Goal: Task Accomplishment & Management: Use online tool/utility

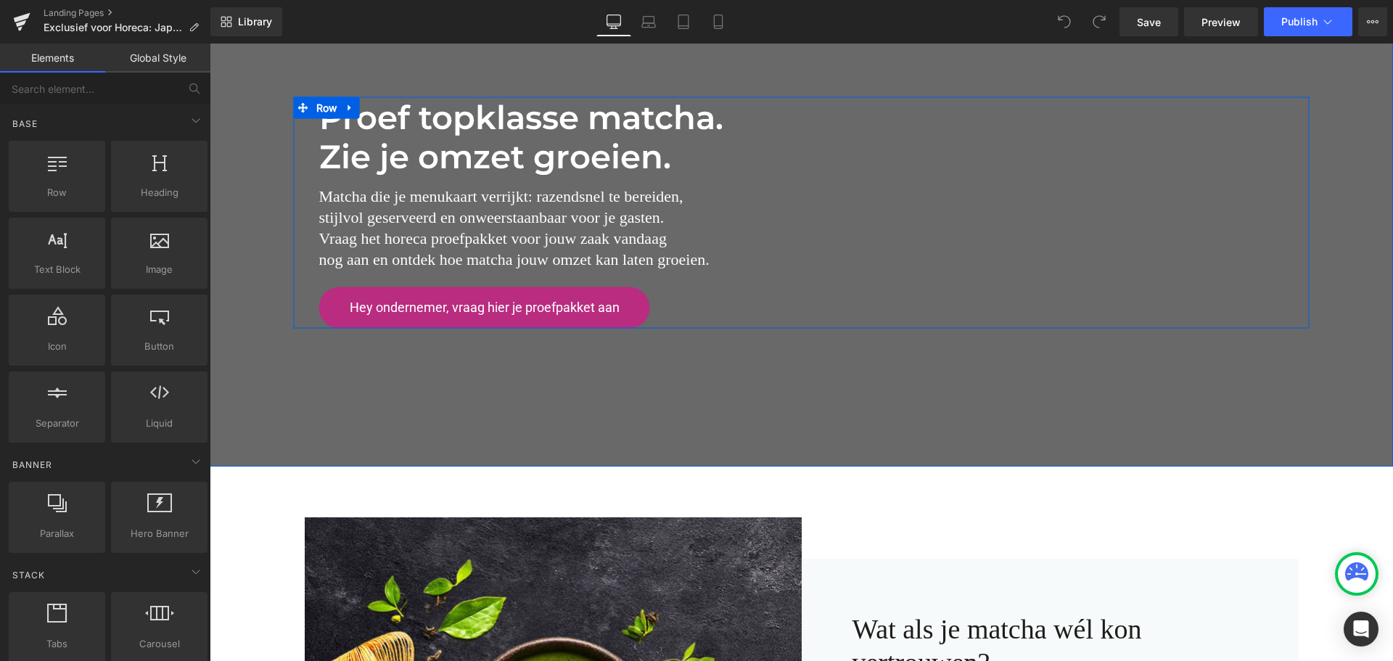
scroll to position [290, 0]
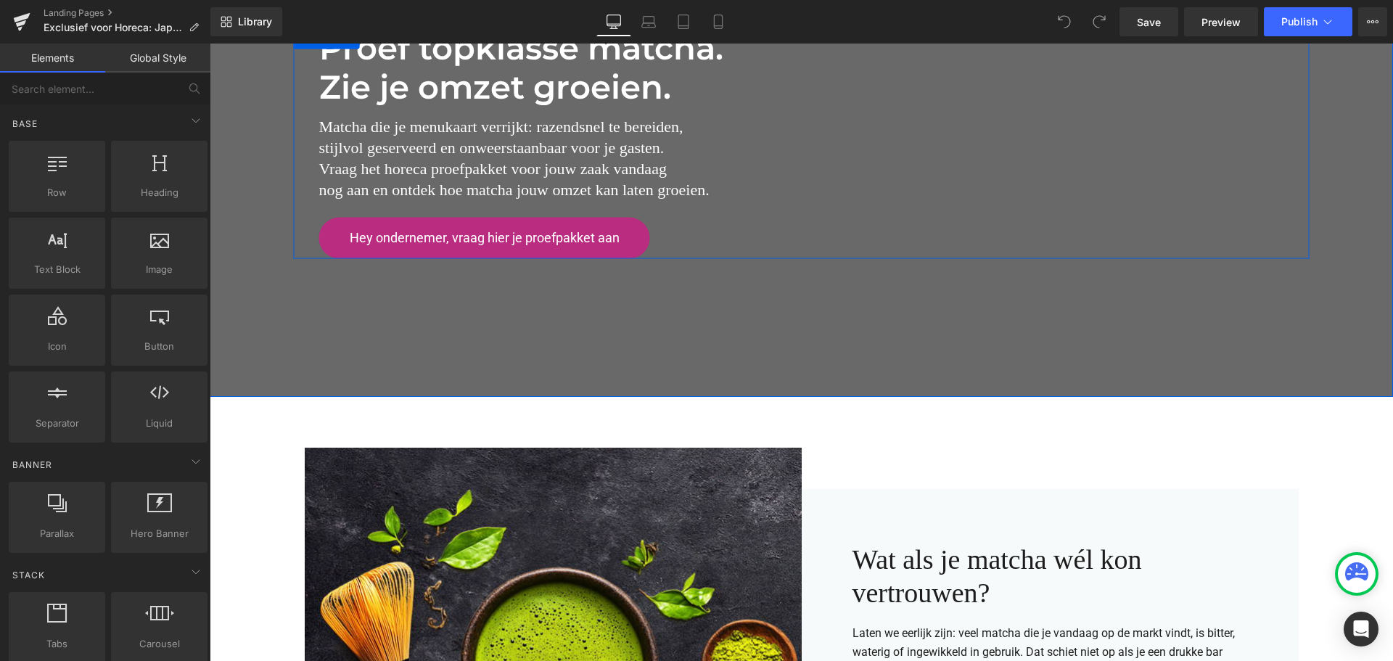
click at [706, 193] on h2 "nog aan en ontdek hoe matcha jouw omzet kan laten groeien." at bounding box center [801, 189] width 965 height 21
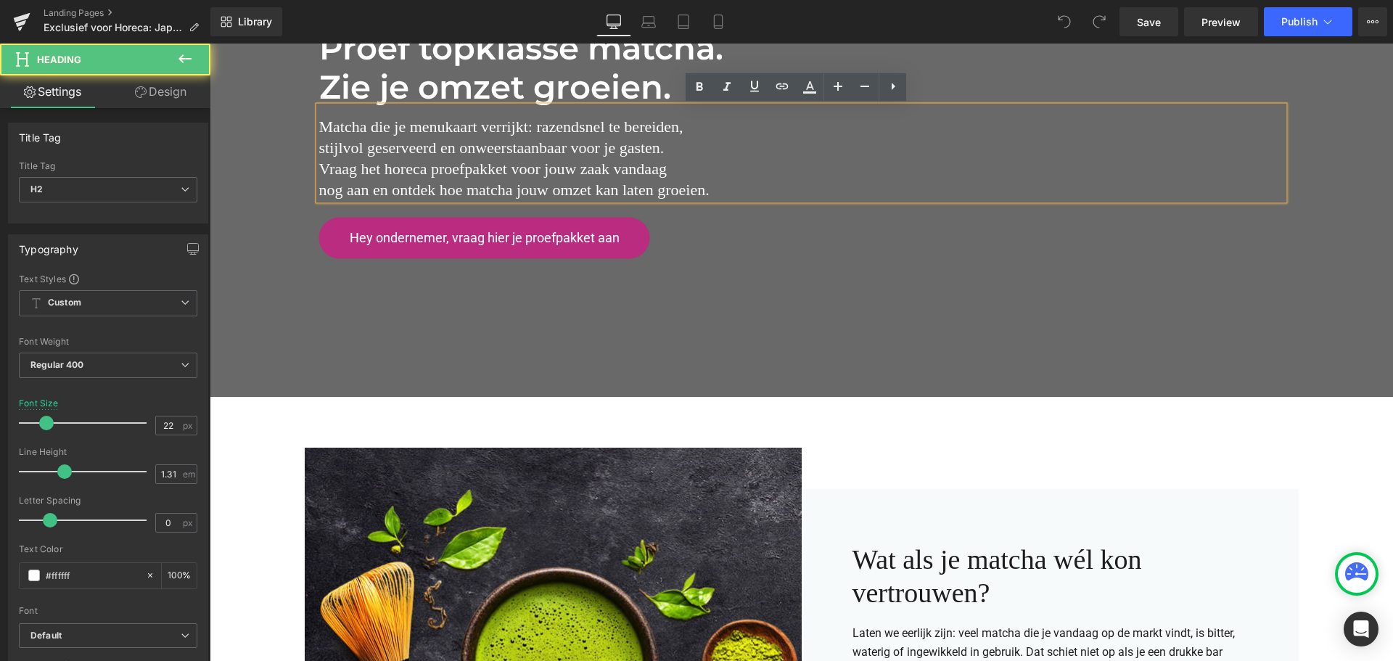
click at [707, 187] on h2 "nog aan en ontdek hoe matcha jouw omzet kan laten groeien." at bounding box center [801, 189] width 965 height 21
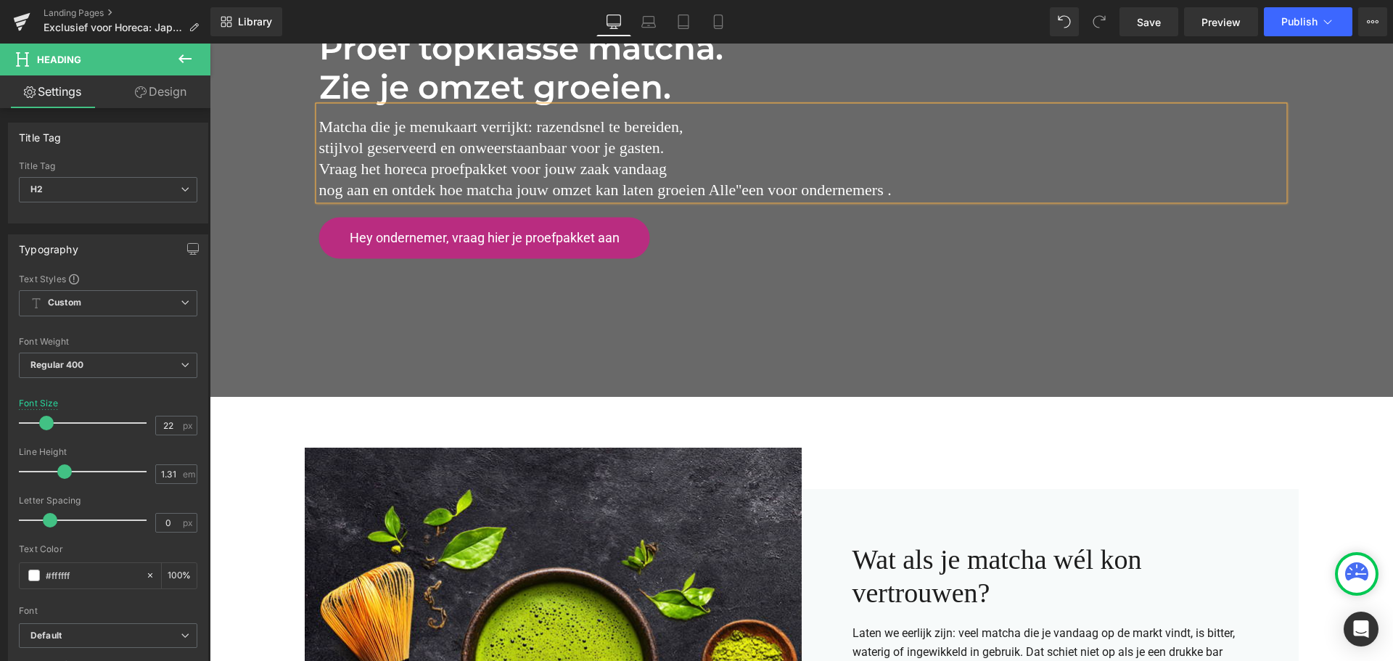
scroll to position [279, 0]
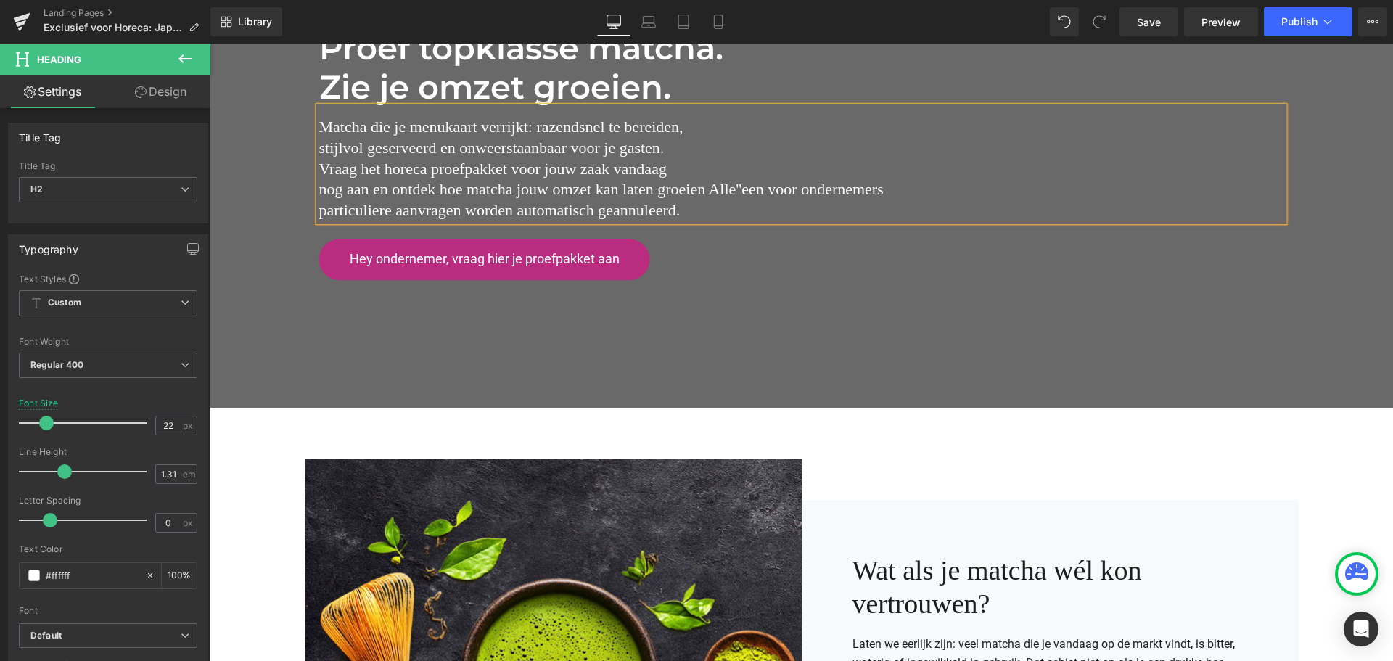
click at [705, 186] on h2 "nog aan en ontdek hoe matcha jouw omzet kan laten groeien Alle''een voor ondern…" at bounding box center [801, 201] width 965 height 42
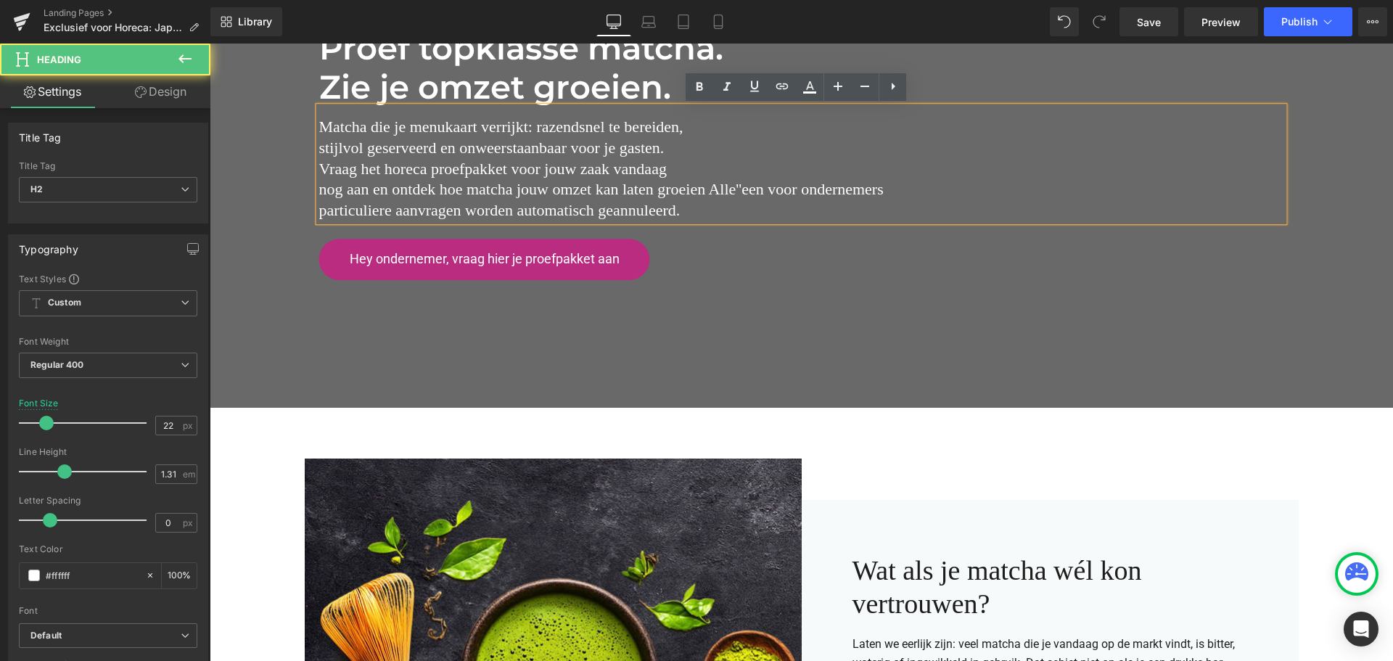
click at [707, 187] on h2 "nog aan en ontdek hoe matcha jouw omzet kan laten groeien Alle''een voor ondern…" at bounding box center [801, 201] width 965 height 42
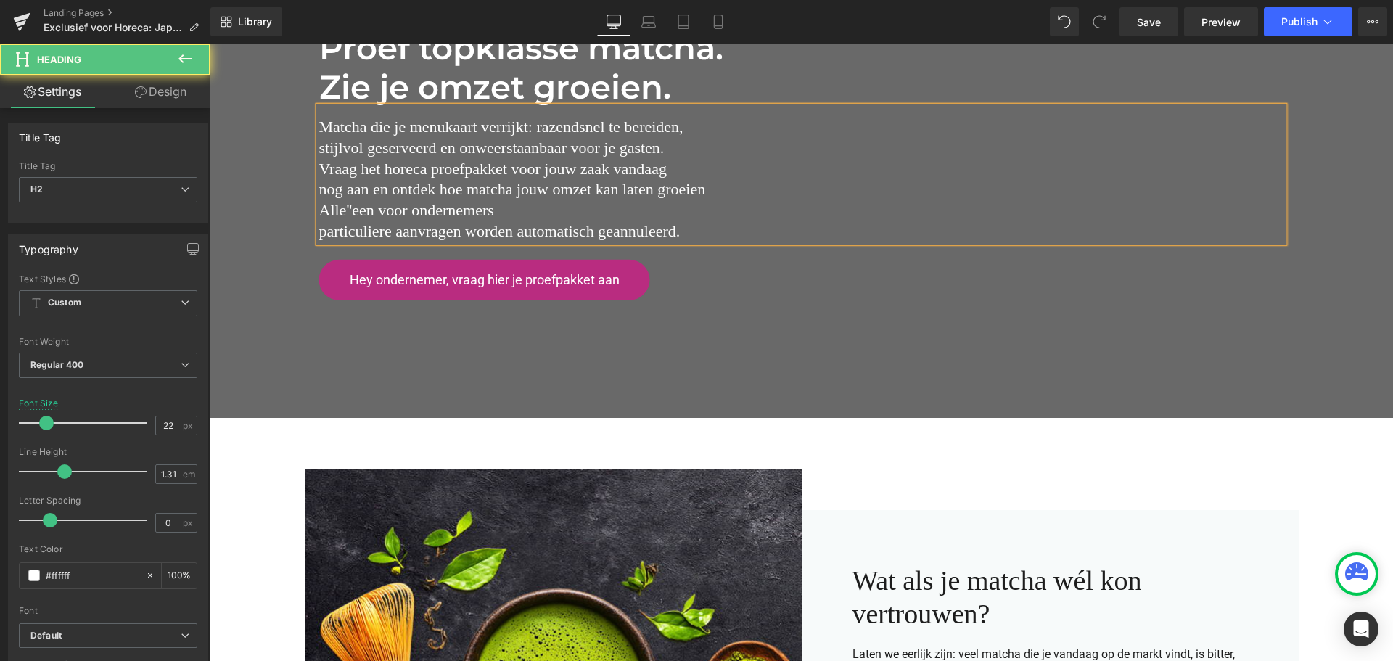
click at [342, 210] on h2 "Alle''een voor ondernemers particuliere aanvragen worden automatisch geannuleer…" at bounding box center [801, 221] width 965 height 42
click at [728, 189] on h2 "nog aan en ontdek hoe matcha jouw omzet kan laten groeien" at bounding box center [801, 189] width 965 height 21
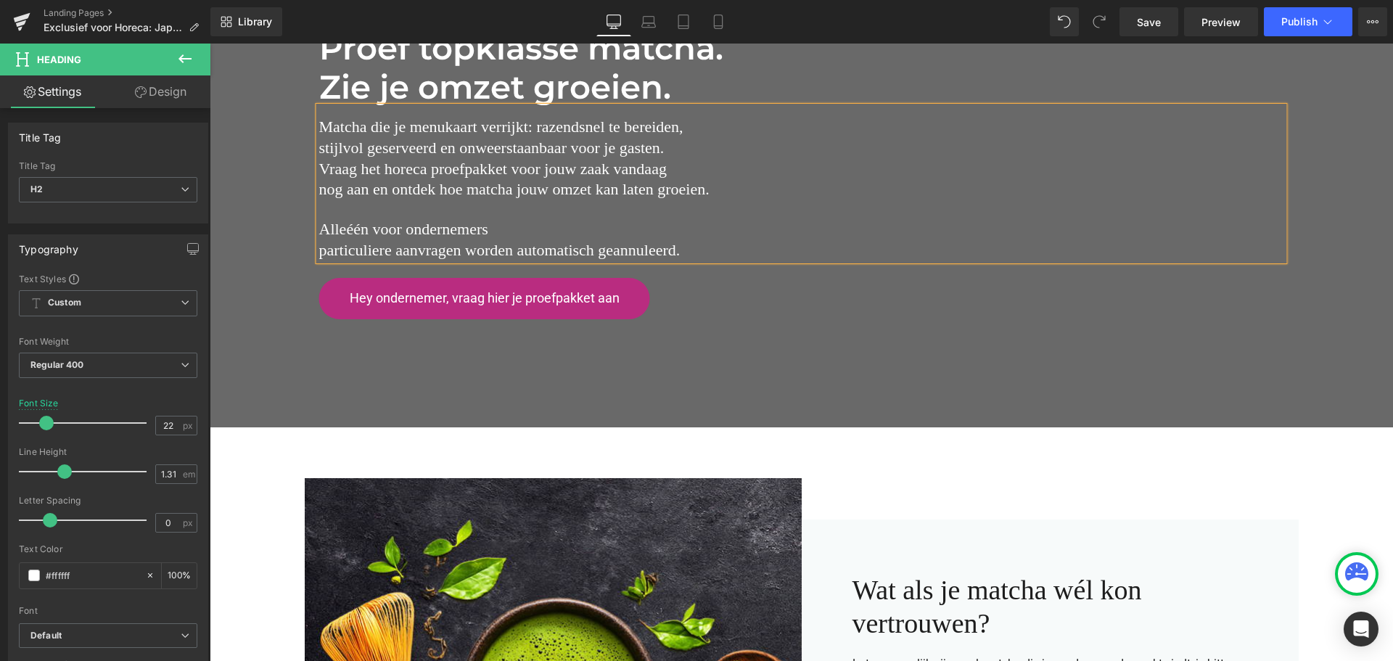
click at [332, 226] on h2 "Alleéén voor ondernemers particuliere aanvragen worden automatisch geannuleerd." at bounding box center [801, 240] width 965 height 42
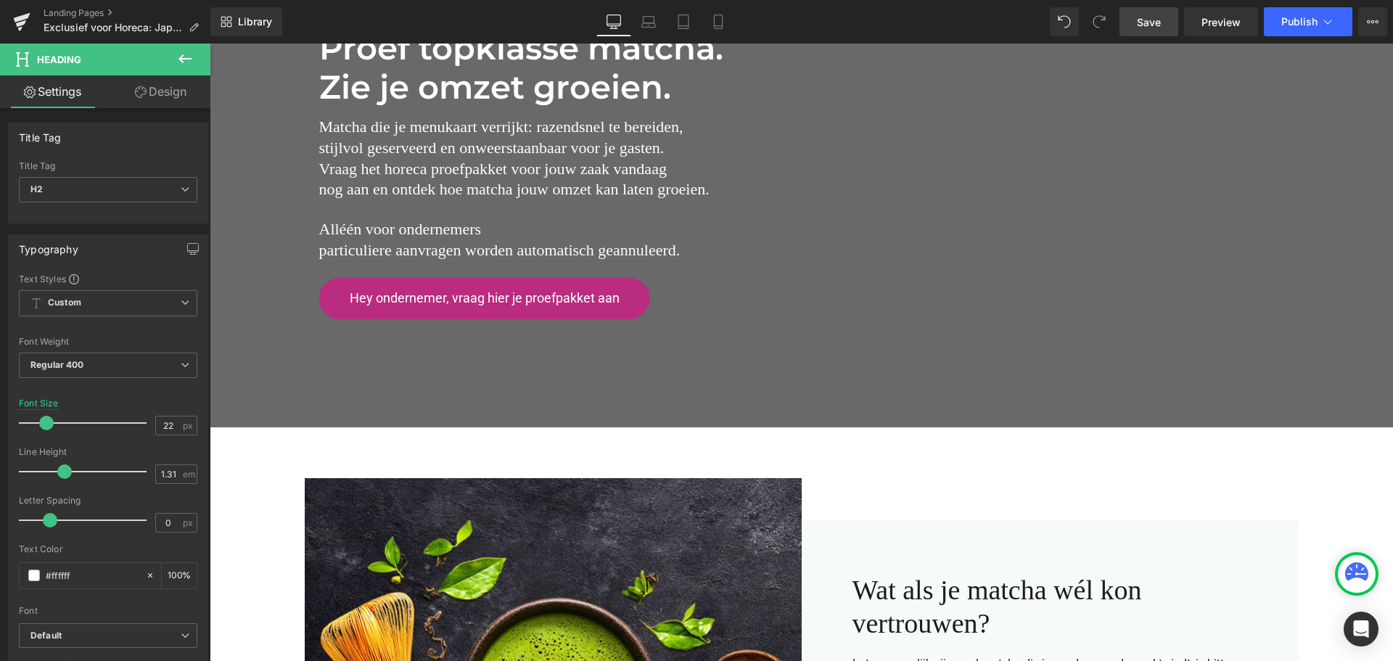
click at [1160, 23] on span "Save" at bounding box center [1149, 22] width 24 height 15
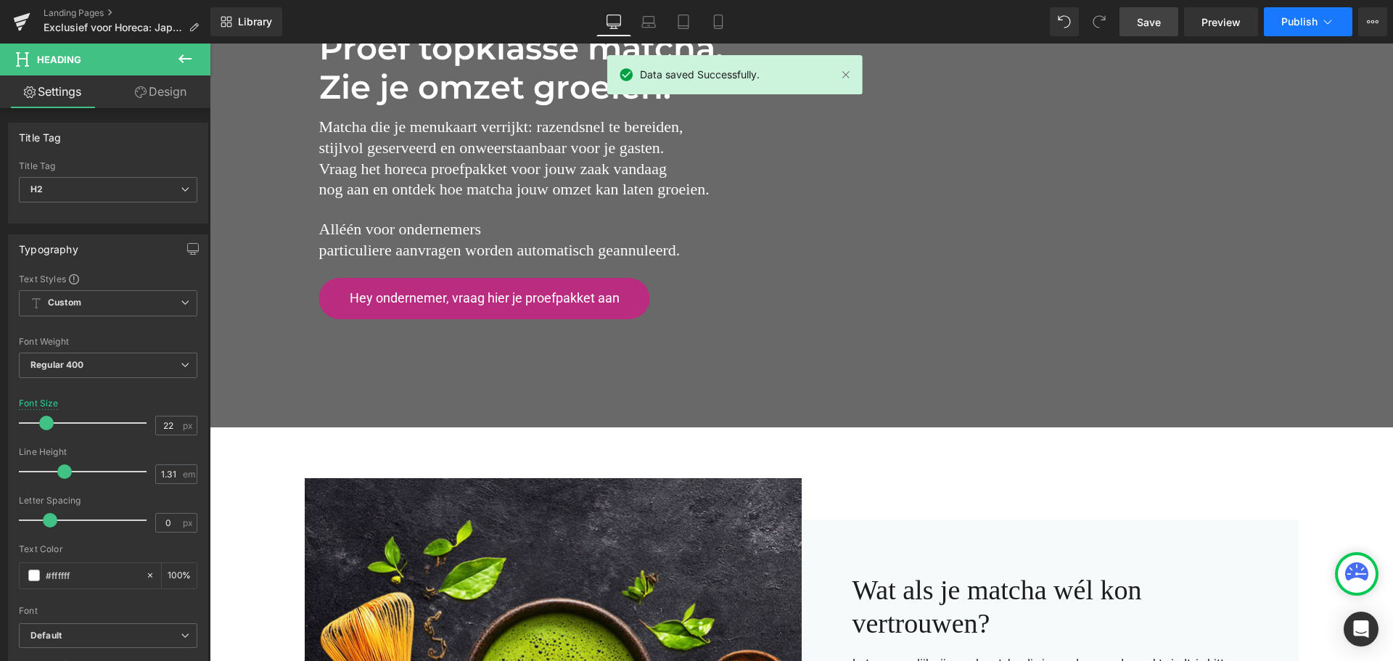
click at [1299, 20] on span "Publish" at bounding box center [1299, 22] width 36 height 12
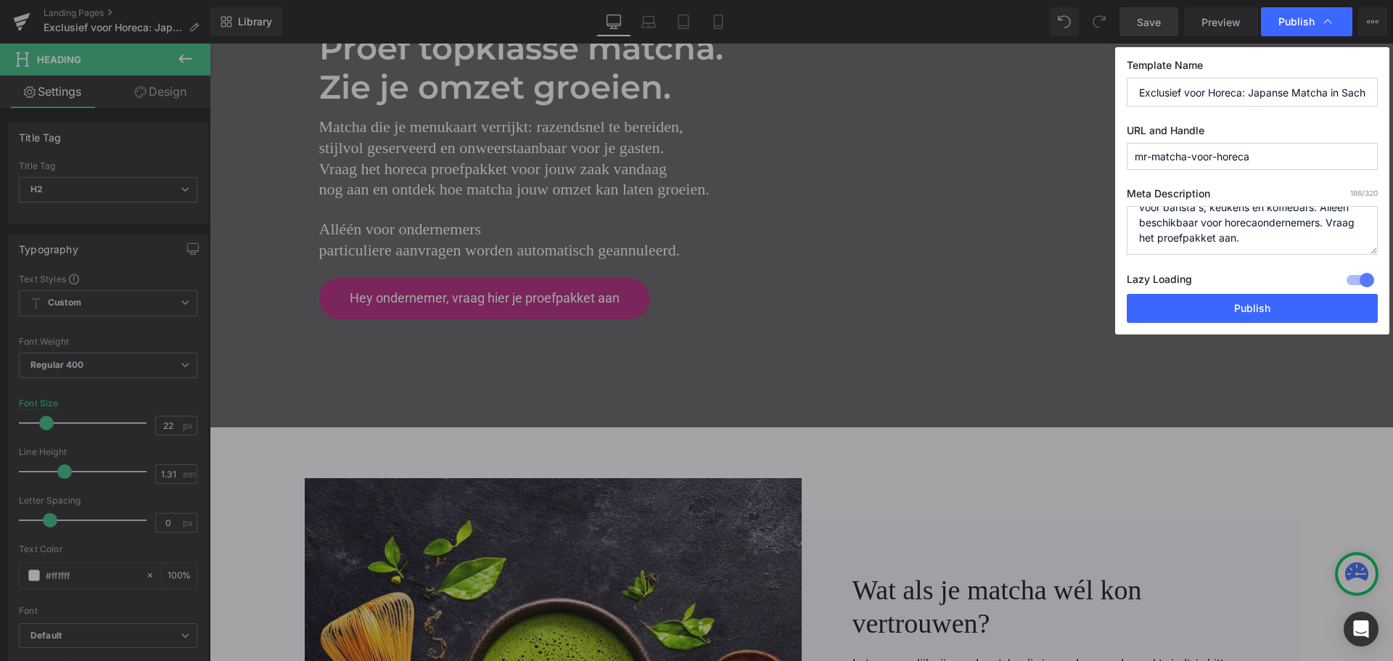
scroll to position [0, 0]
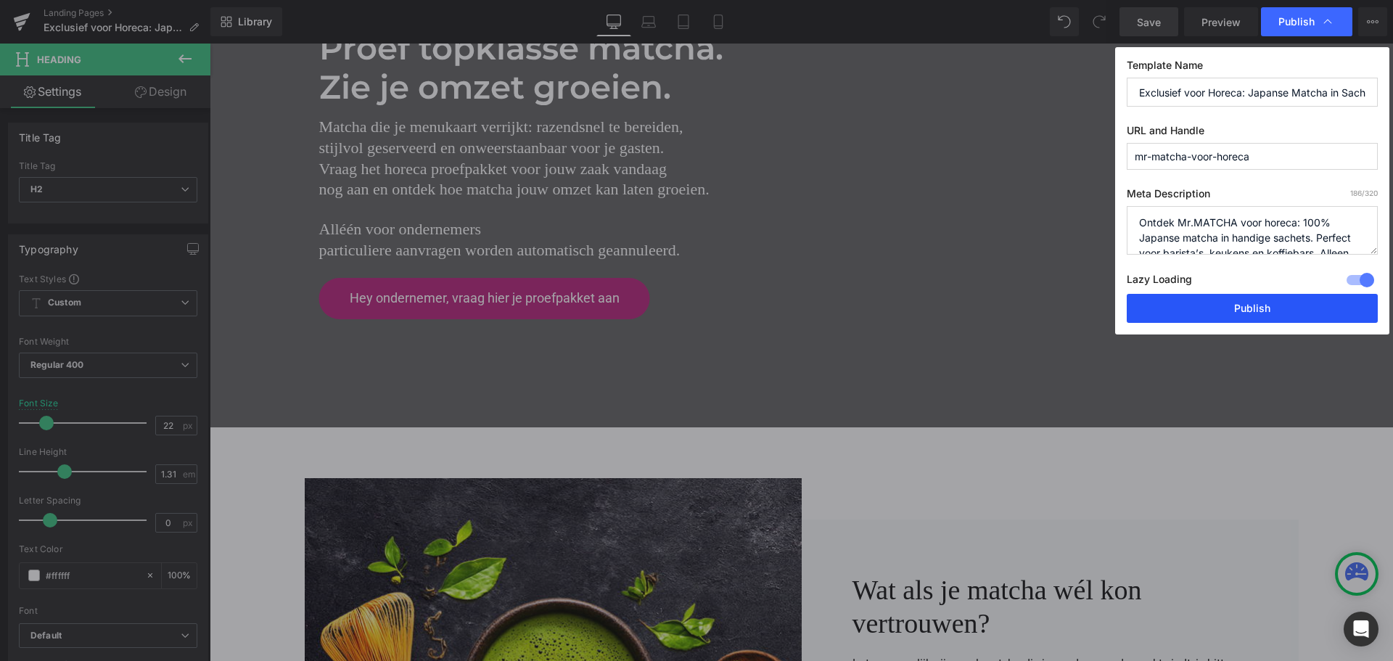
click at [1251, 308] on button "Publish" at bounding box center [1252, 308] width 251 height 29
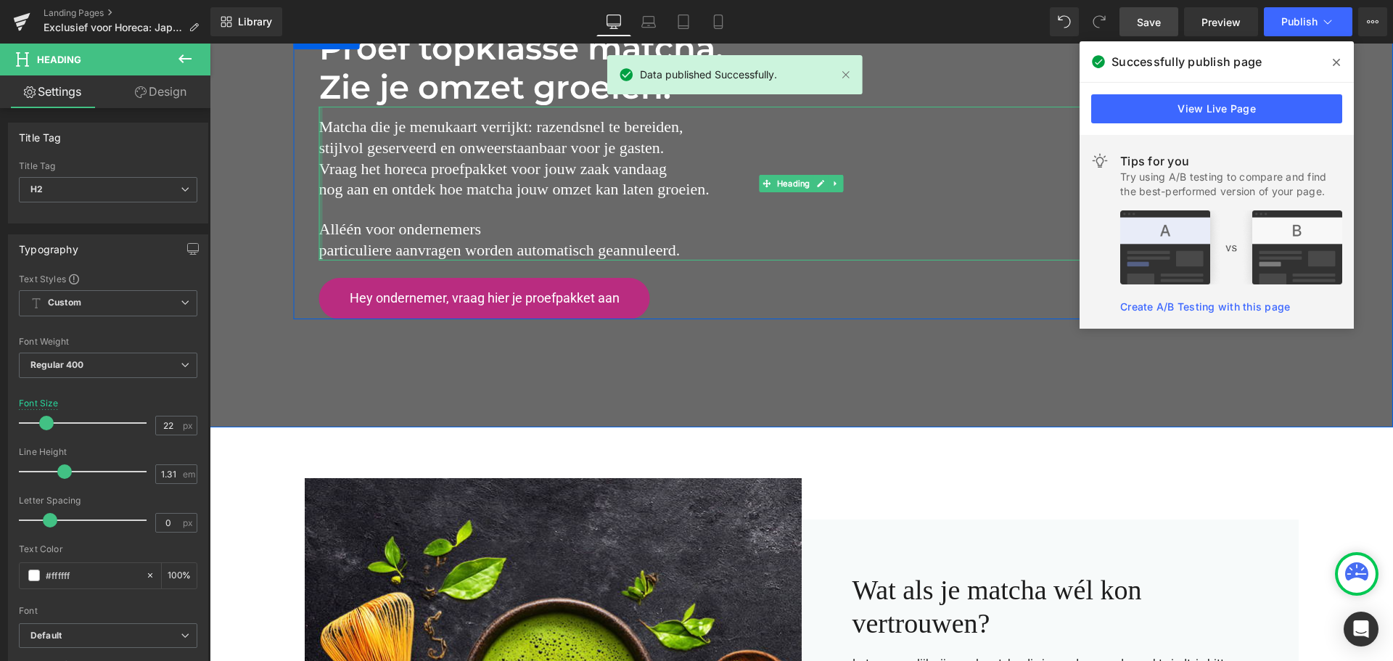
click at [319, 229] on div at bounding box center [321, 184] width 4 height 154
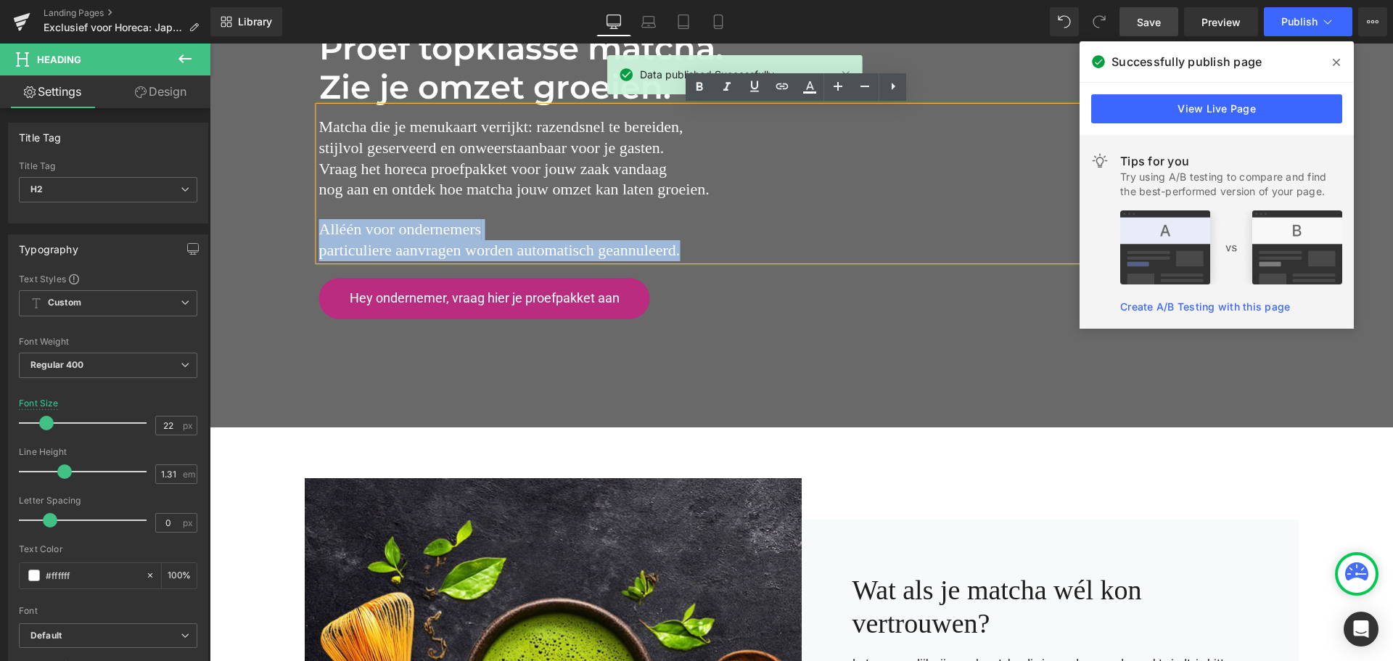
drag, startPoint x: 316, startPoint y: 225, endPoint x: 677, endPoint y: 252, distance: 361.6
click at [688, 254] on h2 "Alléén voor ondernemers particuliere aanvragen worden automatisch geannuleerd." at bounding box center [801, 240] width 965 height 42
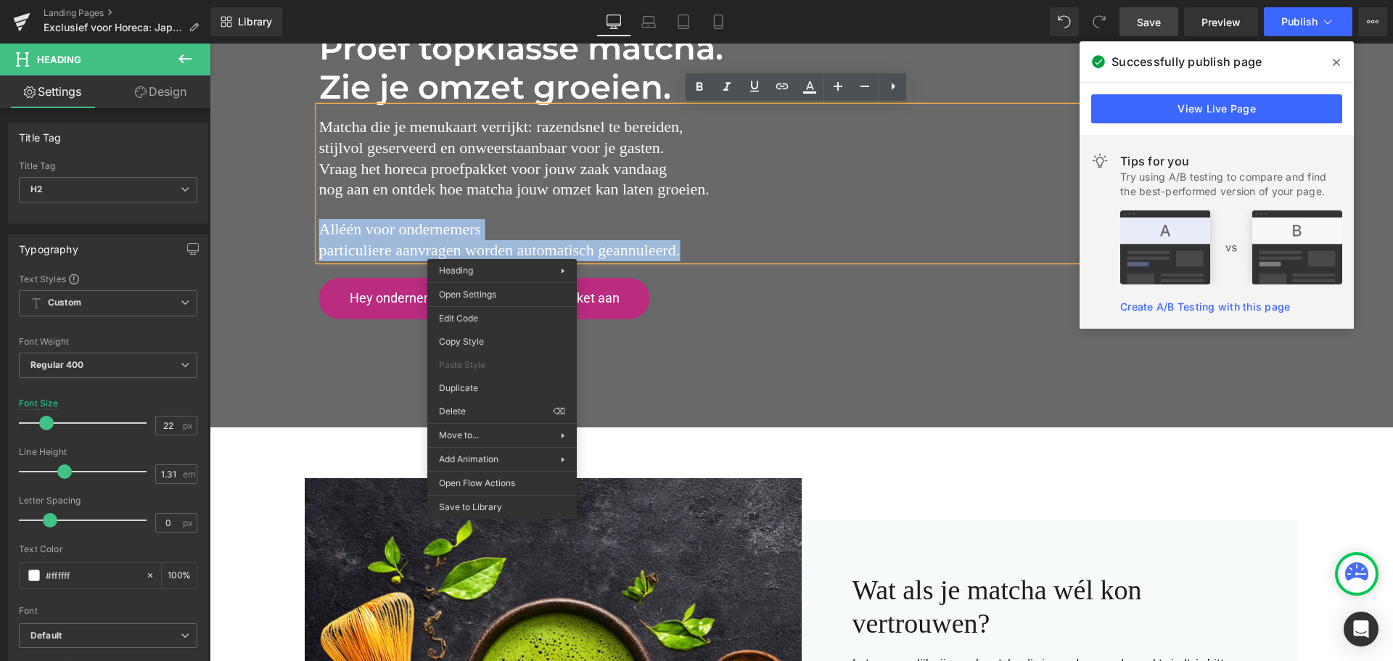
click at [433, 240] on h2 "Alléén voor ondernemers particuliere aanvragen worden automatisch geannuleerd." at bounding box center [801, 240] width 965 height 42
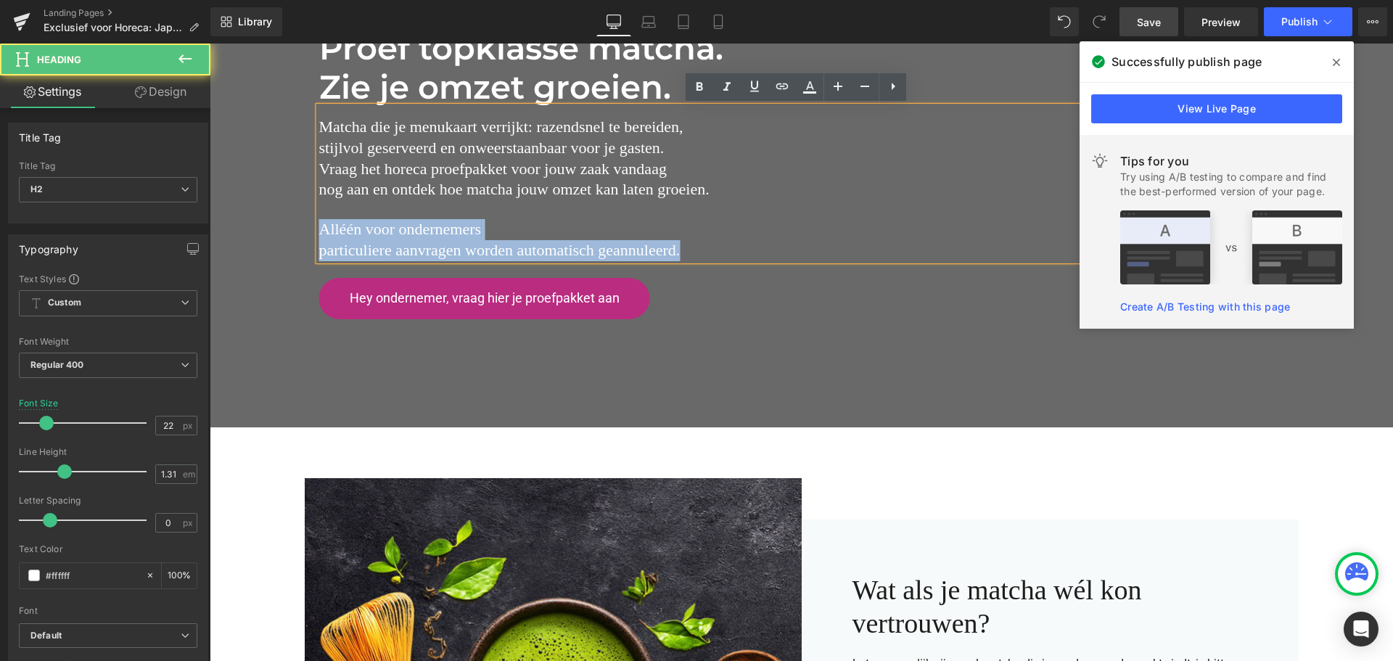
drag, startPoint x: 678, startPoint y: 253, endPoint x: 293, endPoint y: 225, distance: 385.5
click at [294, 225] on div "Proef topklasse matcha. Zie je omzet groeien. Heading Matcha die je menukaart v…" at bounding box center [802, 174] width 1016 height 292
copy h2 "Alléén voor ondernemers particuliere aanvragen worden automatisch geannuleerd."
